Goal: Information Seeking & Learning: Learn about a topic

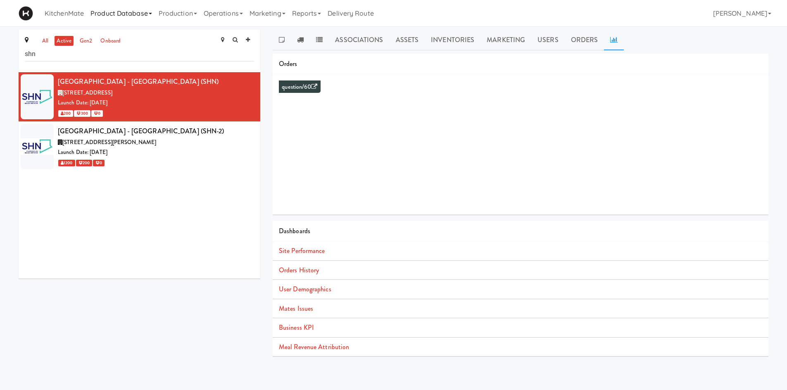
click at [127, 17] on link "Product Database" at bounding box center [121, 13] width 68 height 26
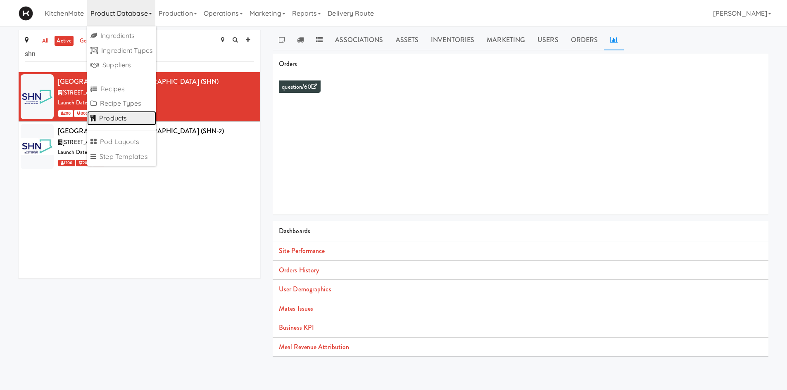
click at [120, 121] on link "Products" at bounding box center [121, 118] width 69 height 15
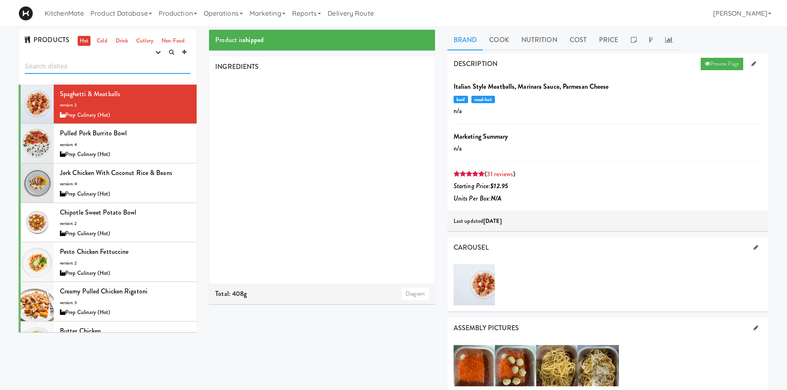
click at [100, 62] on input "text" at bounding box center [108, 66] width 166 height 15
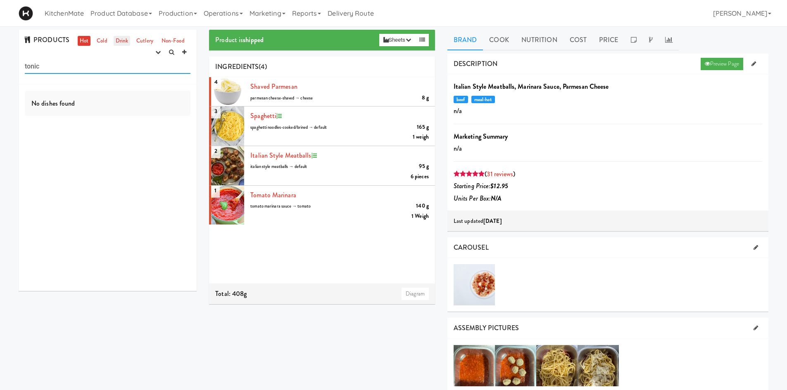
type input "tonic"
click at [119, 38] on link "Drink" at bounding box center [122, 41] width 17 height 10
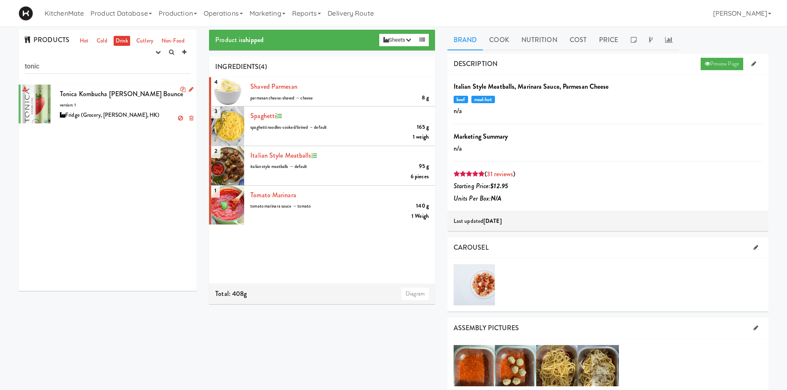
click at [95, 114] on div "Fridge (Grocery, [PERSON_NAME], HK)" at bounding box center [125, 115] width 130 height 10
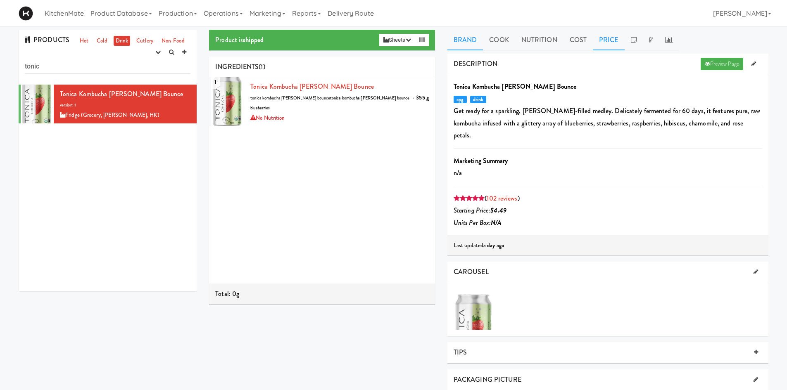
click at [607, 41] on link "Price" at bounding box center [608, 40] width 32 height 21
